Goal: Task Accomplishment & Management: Use online tool/utility

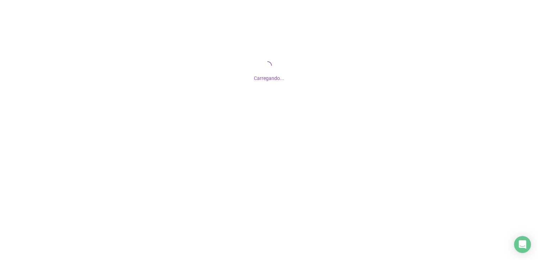
drag, startPoint x: 0, startPoint y: 0, endPoint x: 231, endPoint y: 108, distance: 255.4
drag, startPoint x: 231, startPoint y: 108, endPoint x: 224, endPoint y: 87, distance: 22.5
click at [224, 87] on div "Carregando..." at bounding box center [269, 70] width 538 height 141
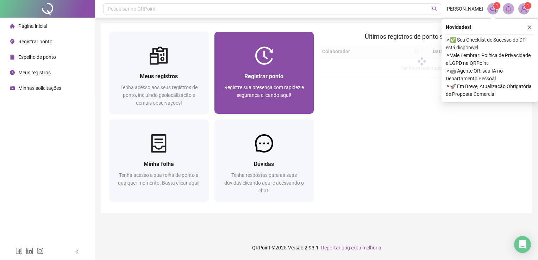
click at [311, 77] on div "Registrar ponto Registre sua presença com rapidez e segurança clicando aqui!" at bounding box center [265, 89] width 100 height 49
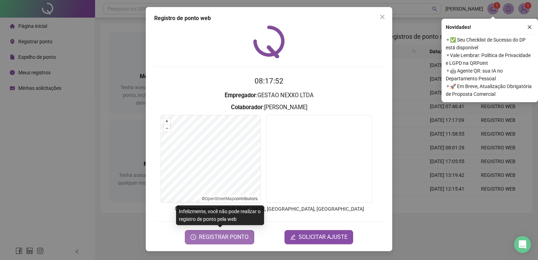
click at [246, 236] on span "REGISTRAR PONTO" at bounding box center [224, 237] width 50 height 8
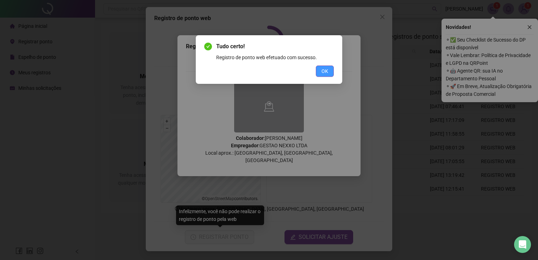
click at [327, 70] on span "OK" at bounding box center [325, 71] width 7 height 8
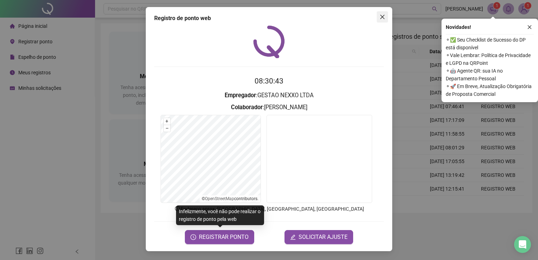
click at [383, 17] on icon "close" at bounding box center [383, 17] width 4 height 4
